Goal: Transaction & Acquisition: Purchase product/service

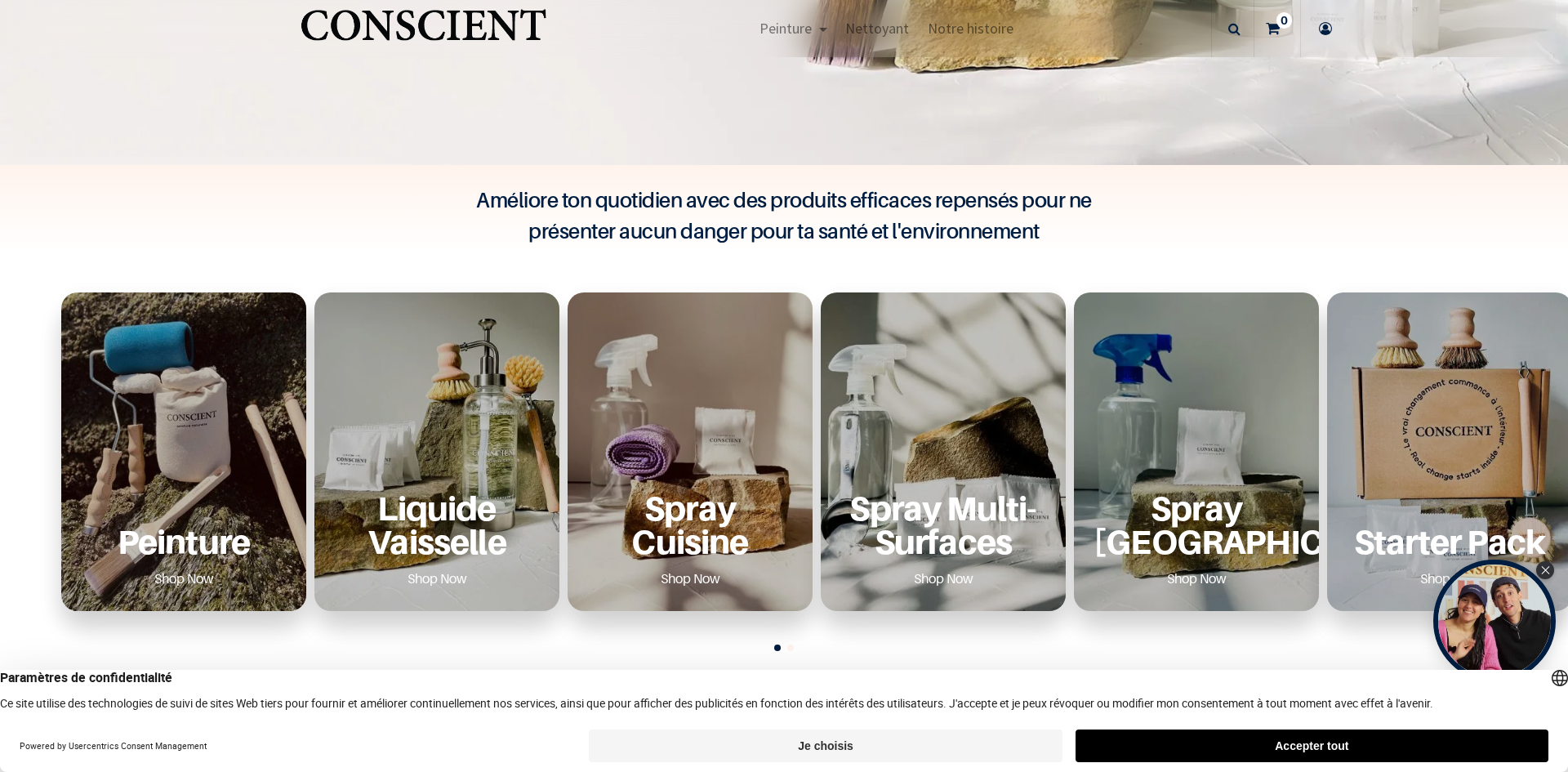
scroll to position [736, 0]
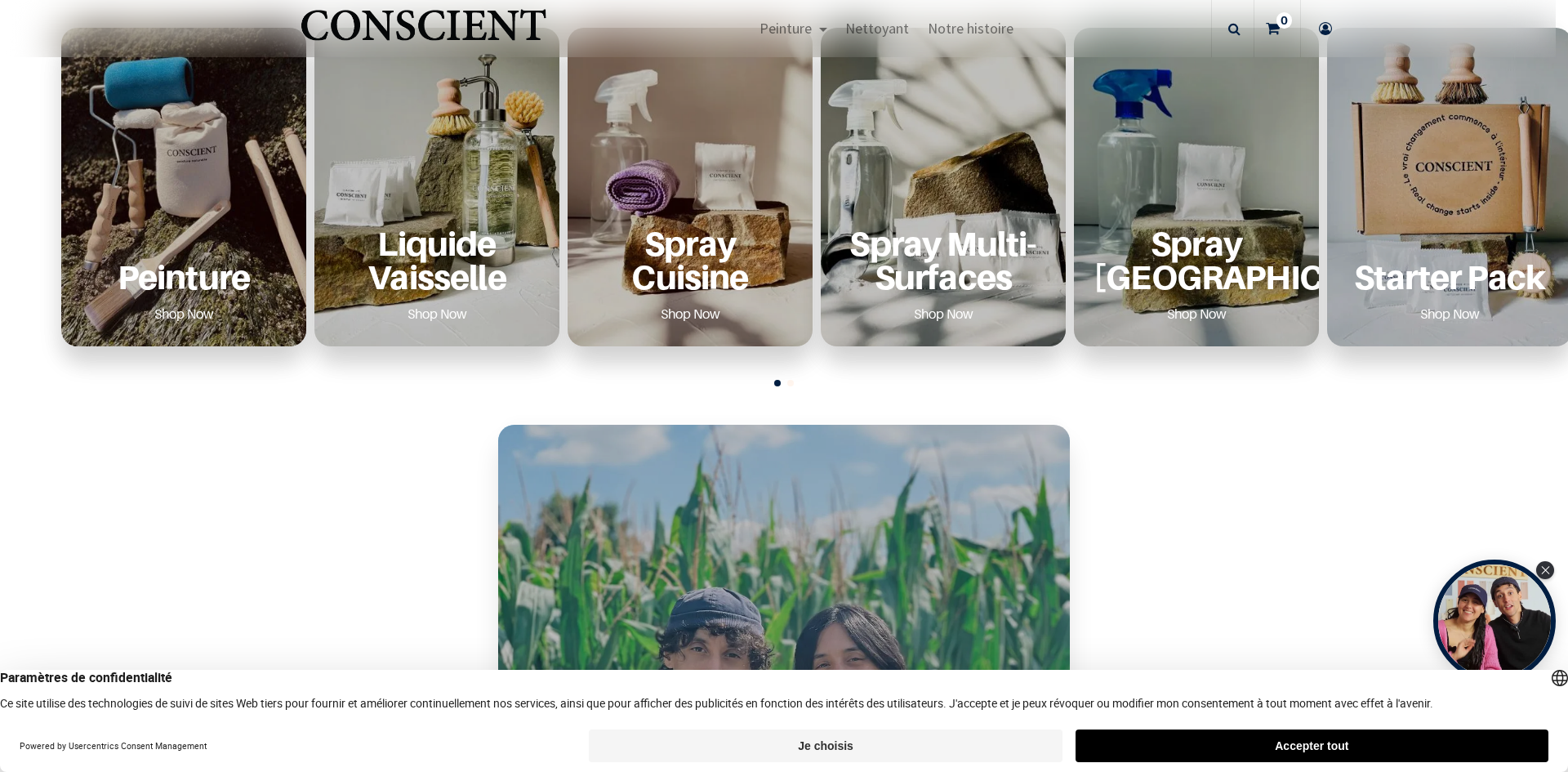
click at [231, 210] on div "Peinture Shop Now" at bounding box center [183, 186] width 245 height 319
click at [200, 309] on link "Shop Now" at bounding box center [183, 314] width 99 height 26
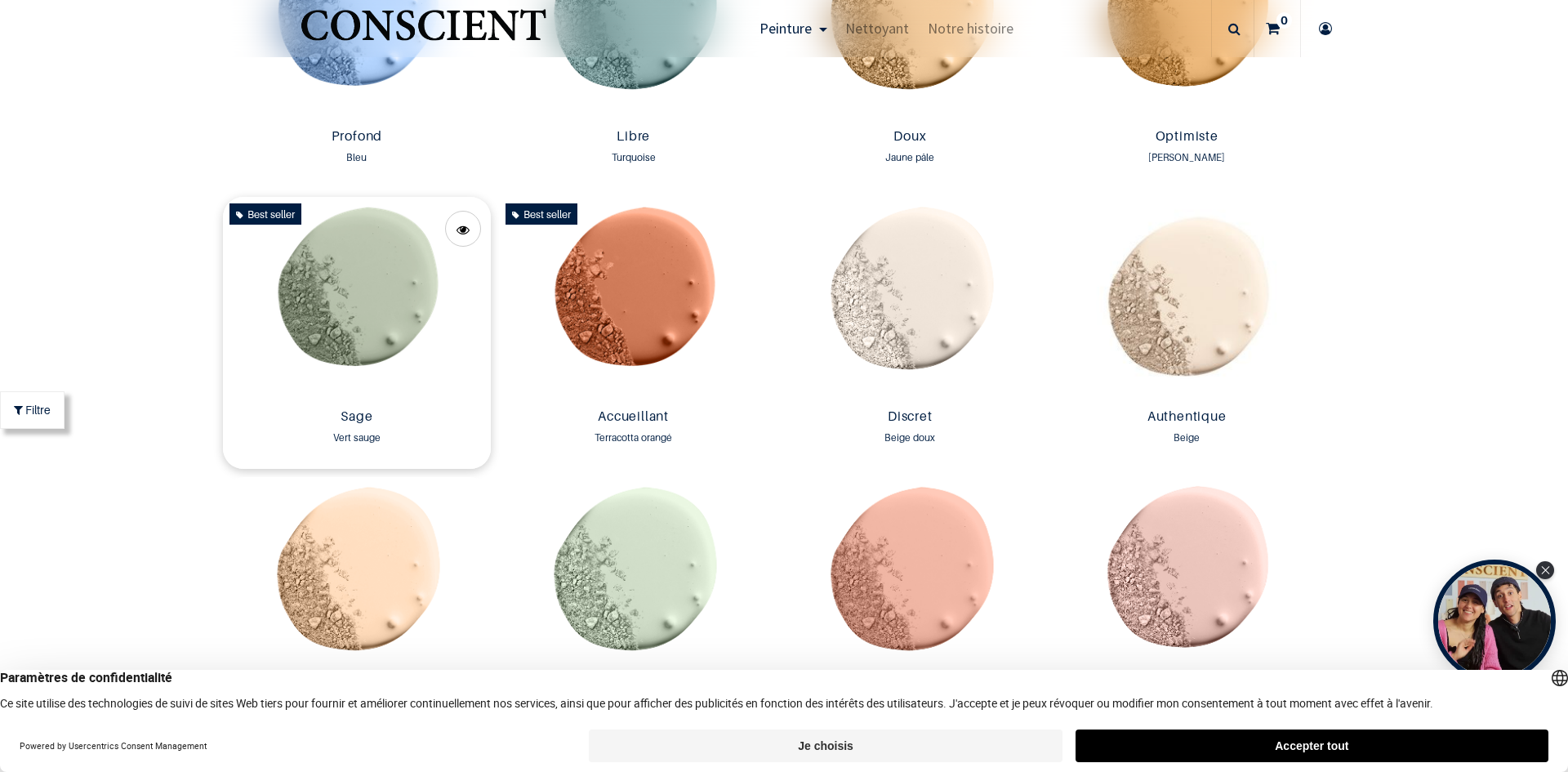
scroll to position [1390, 0]
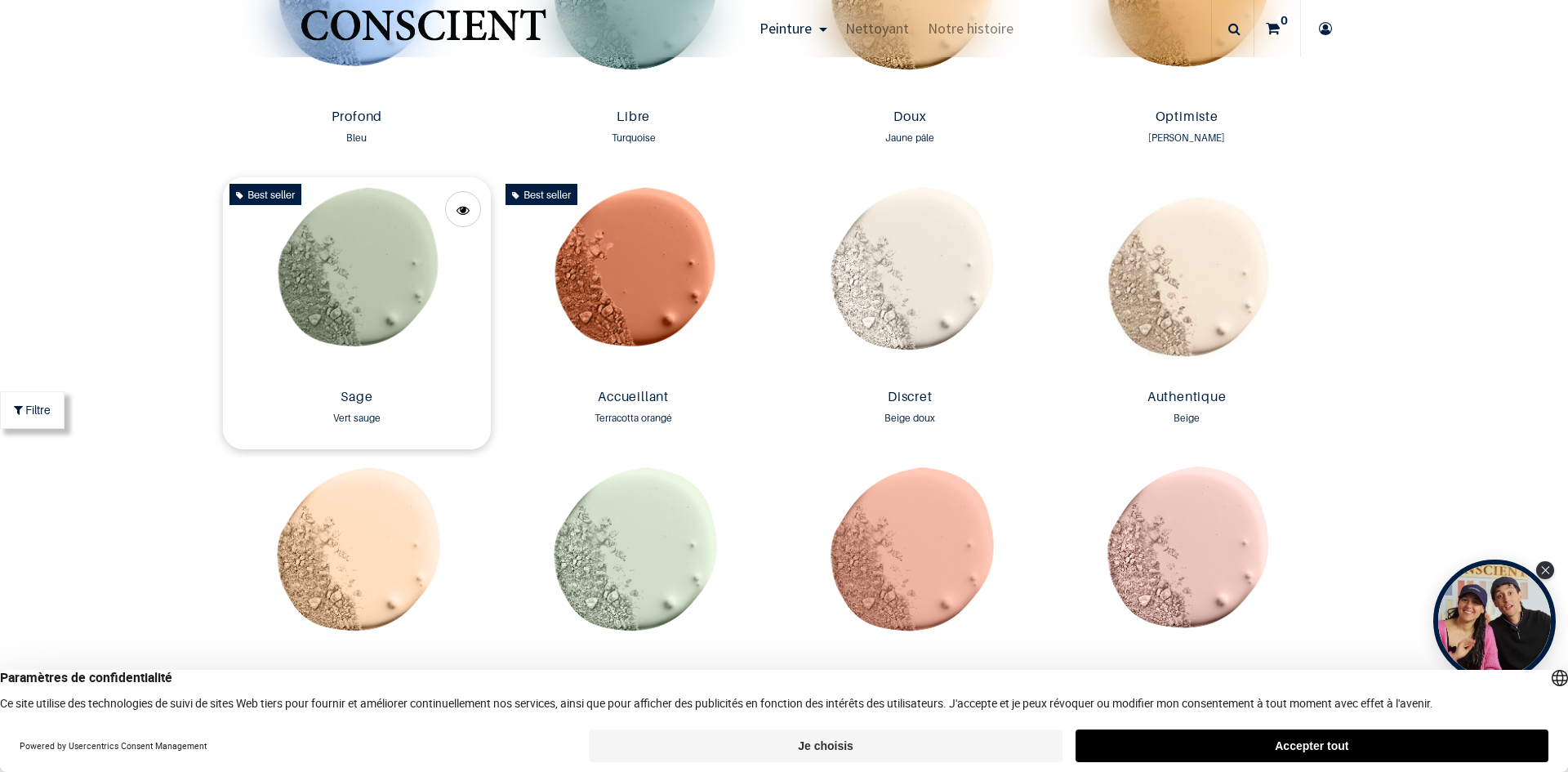
click at [379, 303] on img at bounding box center [357, 280] width 269 height 205
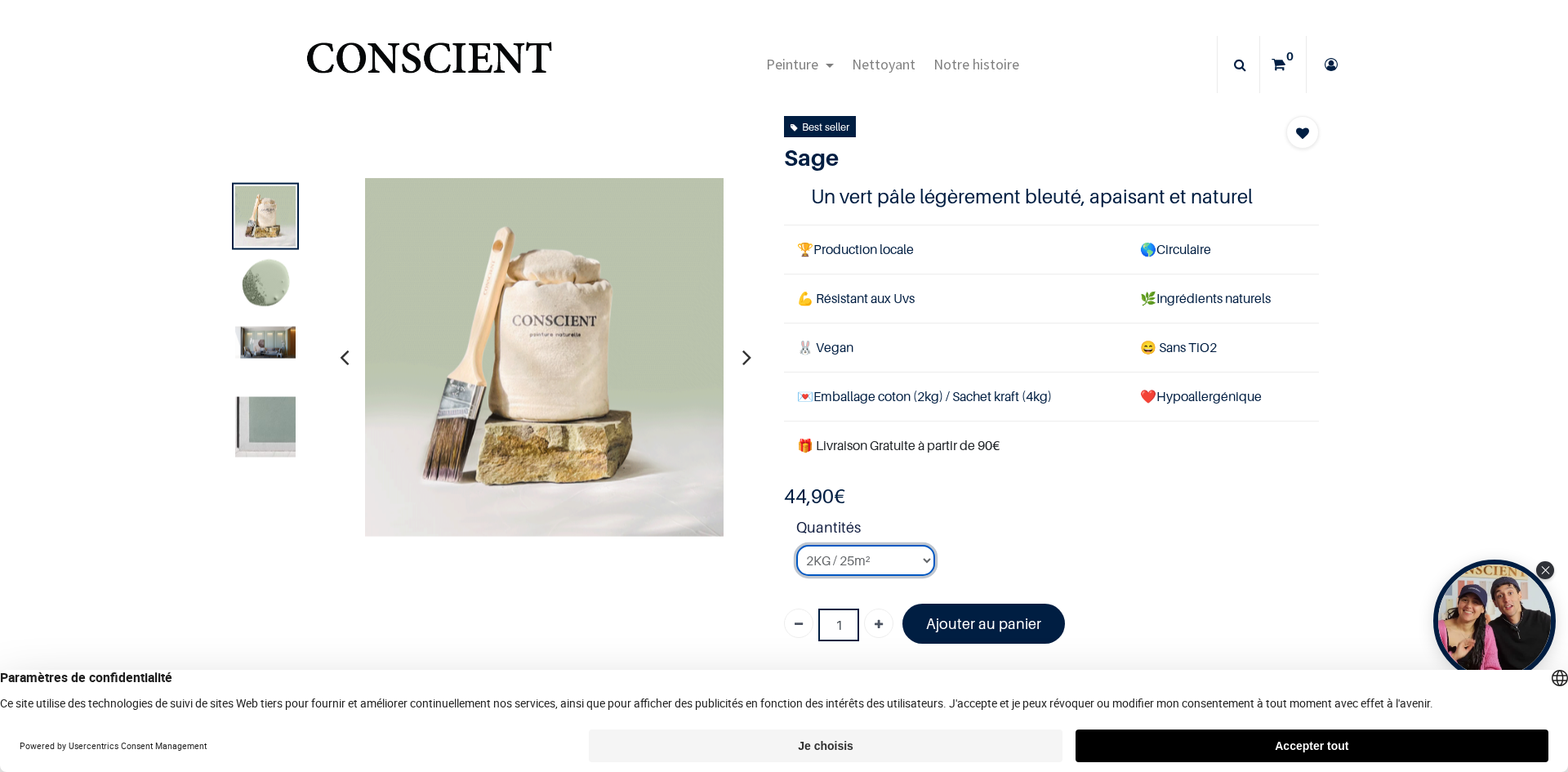
click at [908, 563] on select "2KG / 25m² 4KG / 50m² 8KG / 100m² Testeur" at bounding box center [866, 561] width 139 height 31
click at [277, 341] on img at bounding box center [266, 341] width 61 height 31
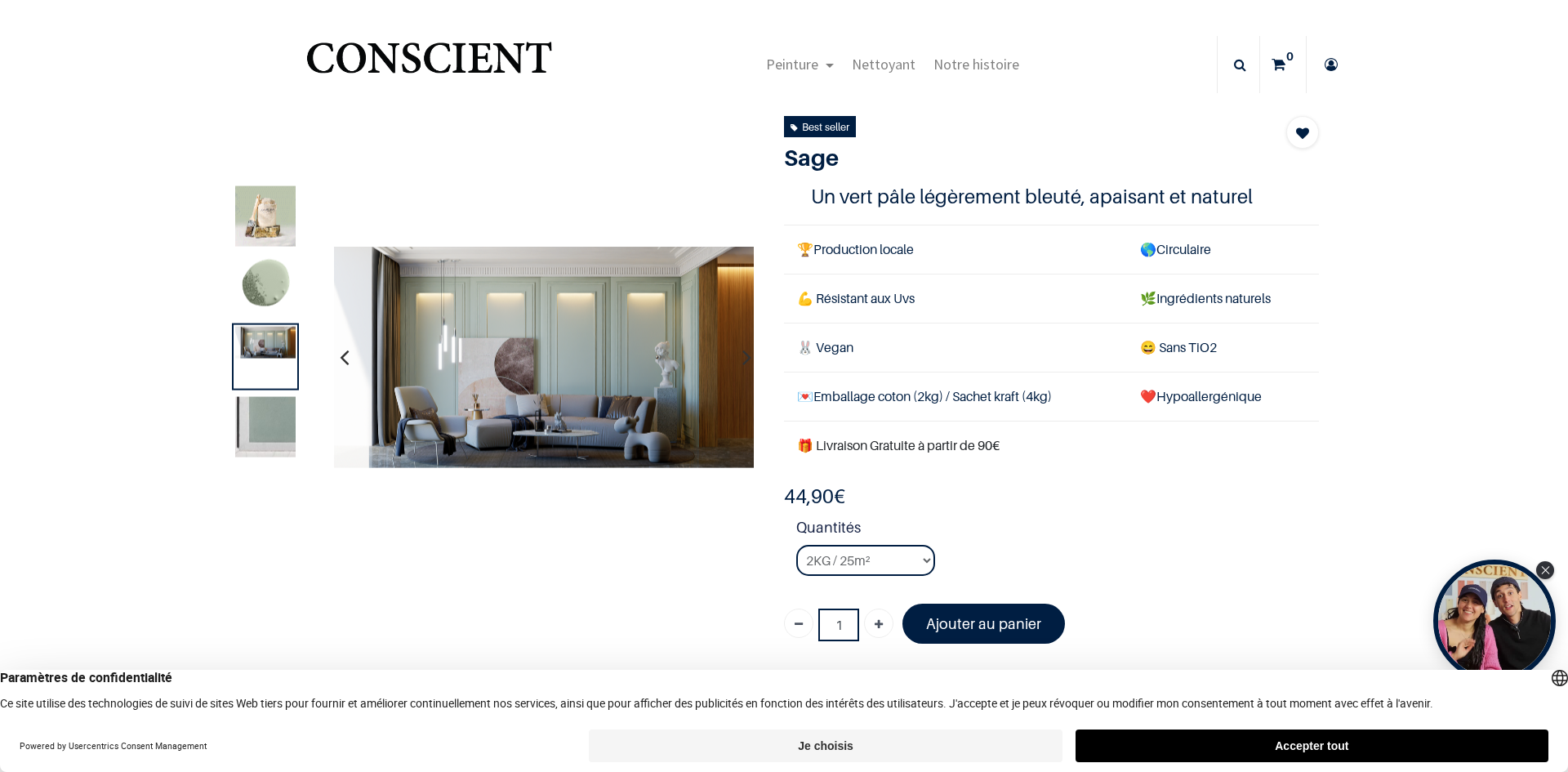
click at [262, 222] on img at bounding box center [266, 216] width 61 height 61
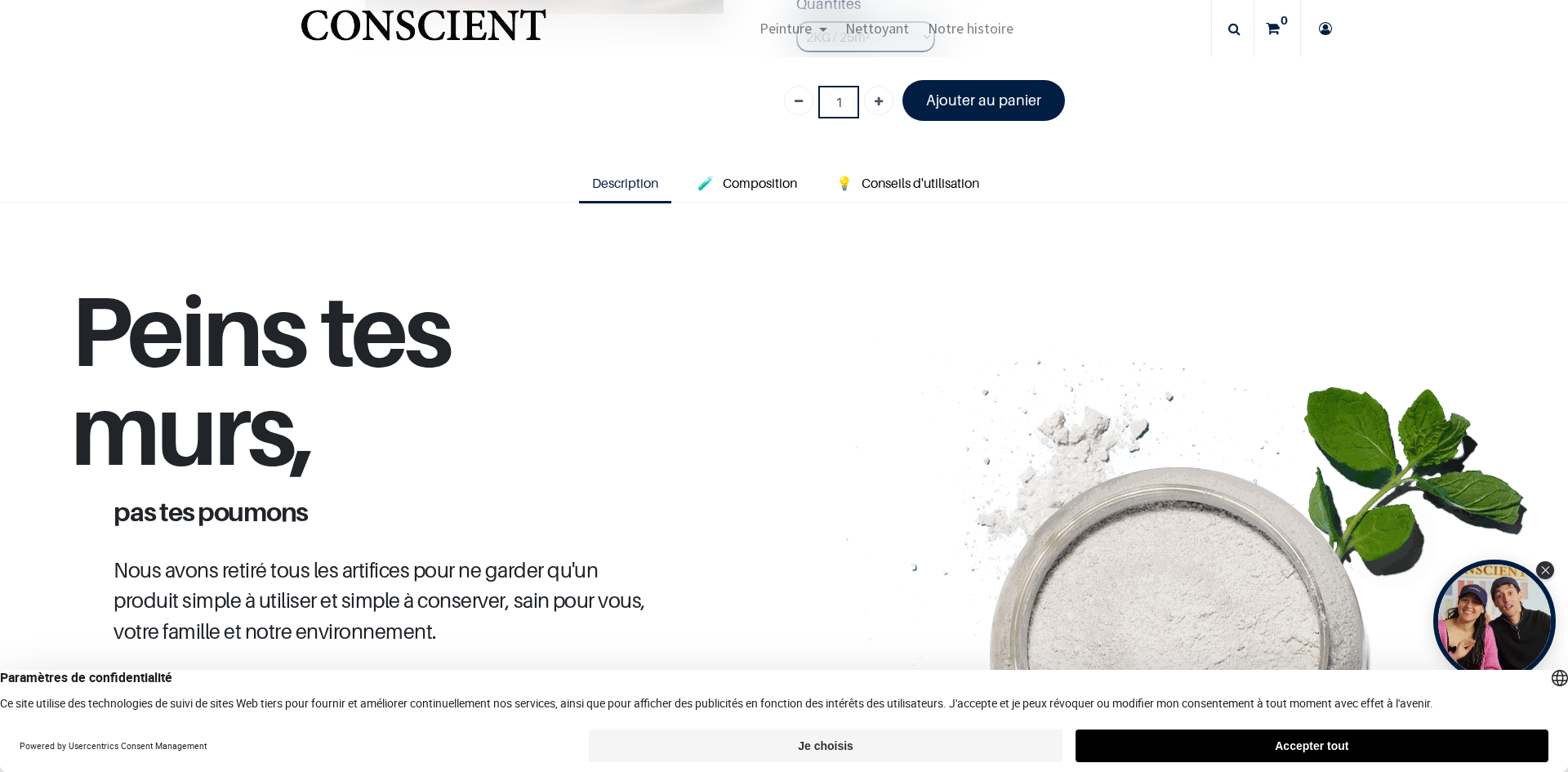
scroll to position [409, 0]
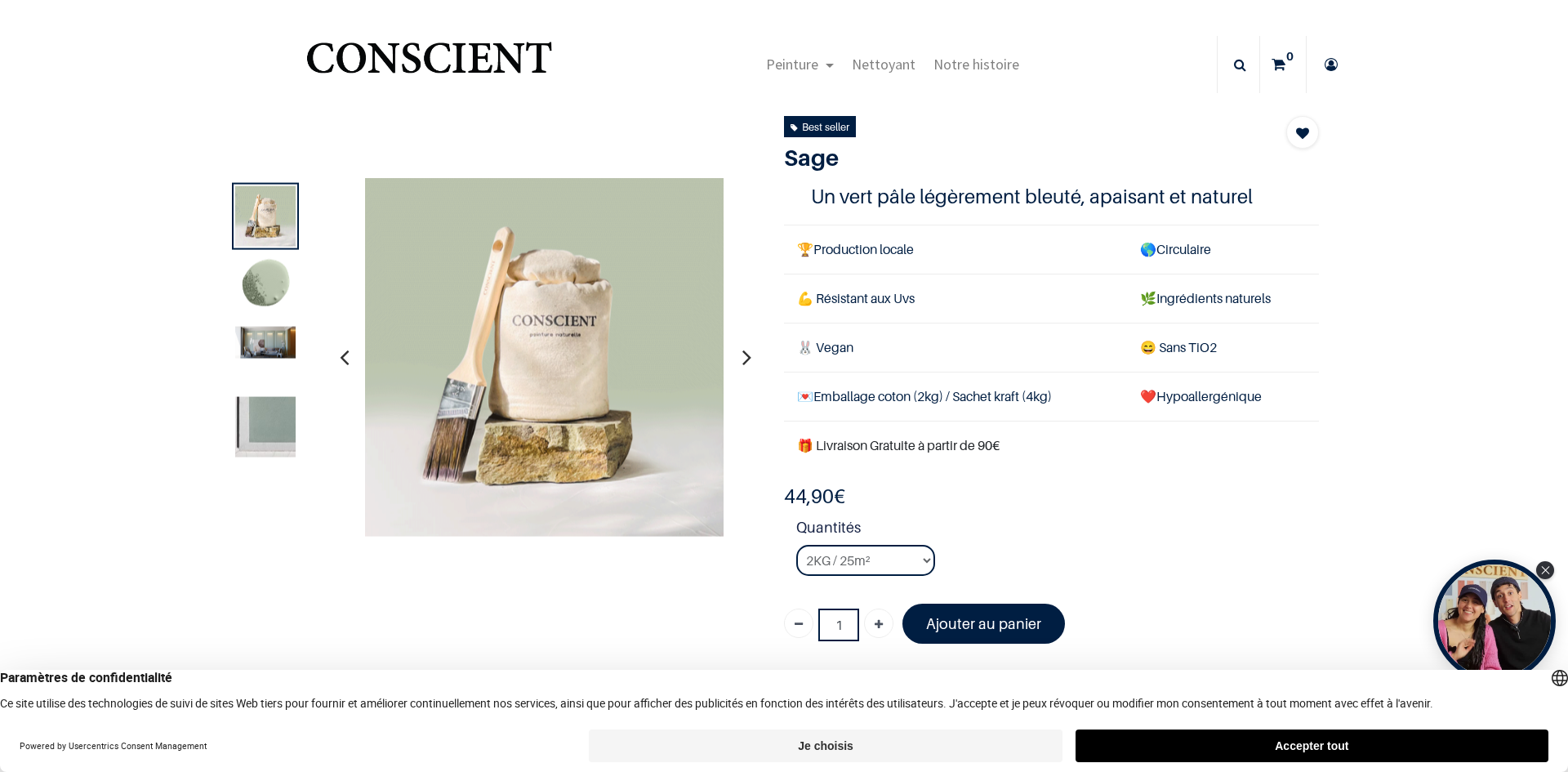
scroll to position [675, 0]
